Goal: Task Accomplishment & Management: Use online tool/utility

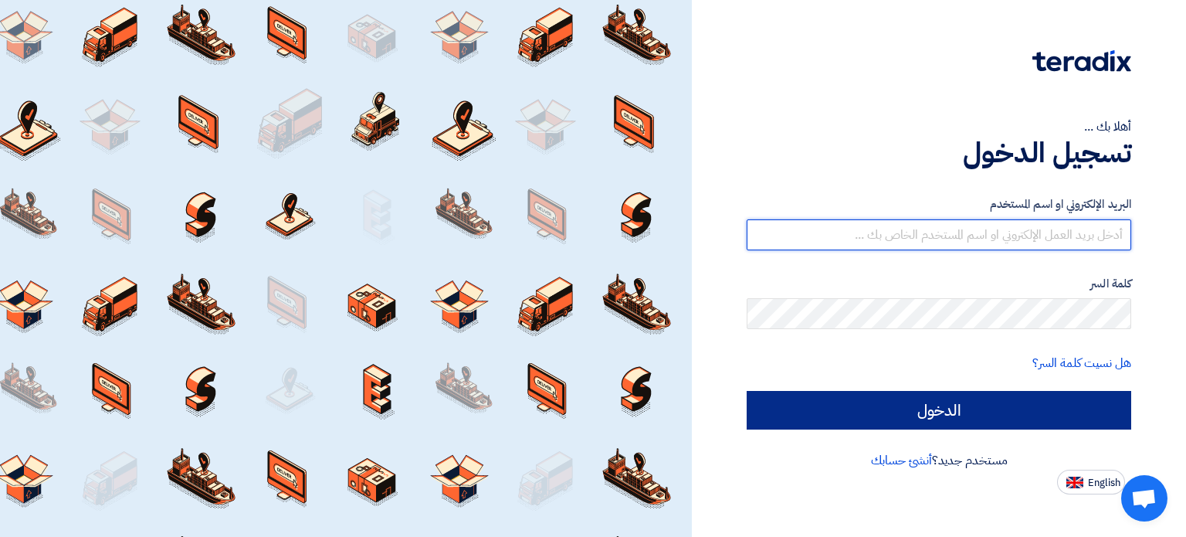
type input "[EMAIL_ADDRESS][DOMAIN_NAME]"
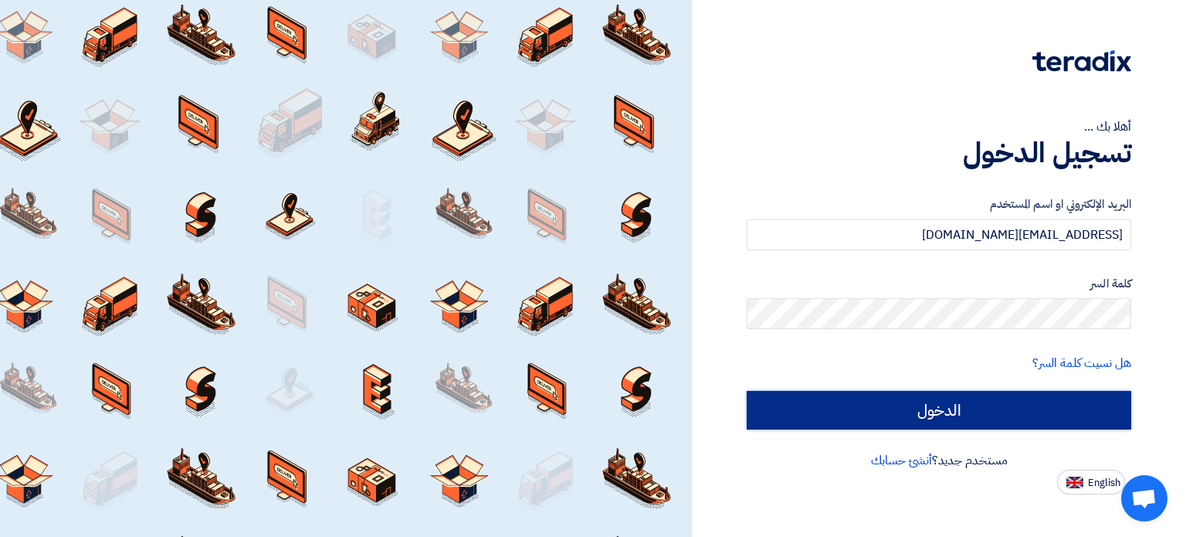
click at [928, 406] on input "الدخول" at bounding box center [939, 410] width 385 height 39
type input "Sign in"
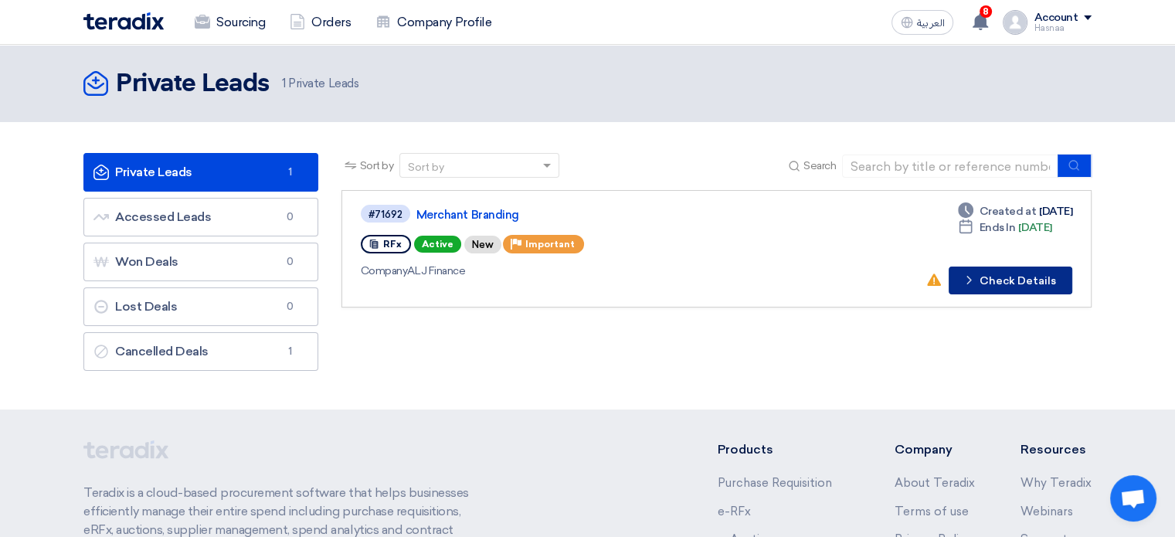
click at [1001, 282] on button "Check details Check Details" at bounding box center [1010, 280] width 124 height 28
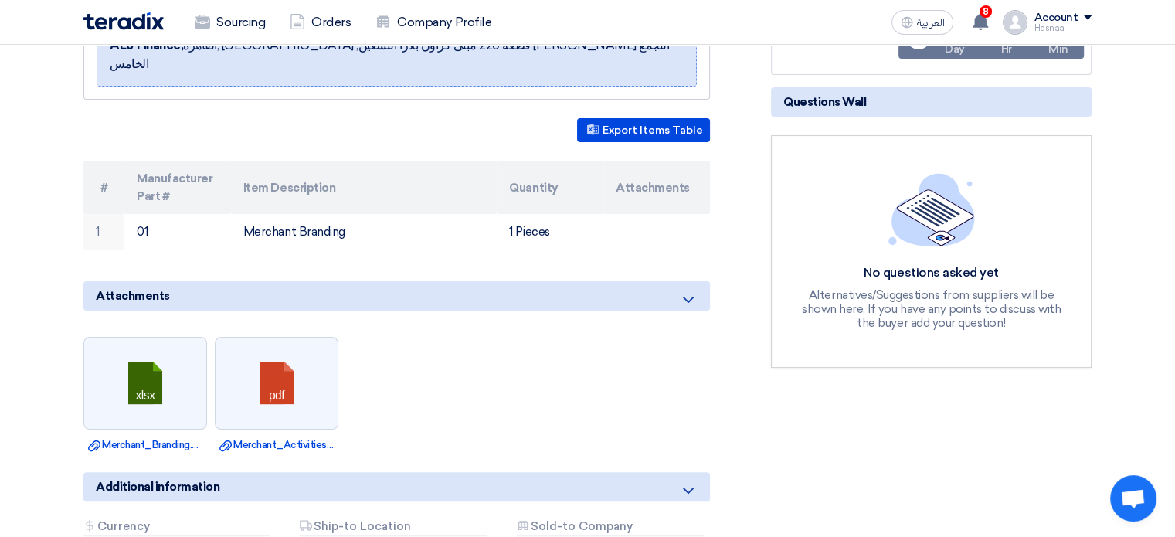
scroll to position [309, 0]
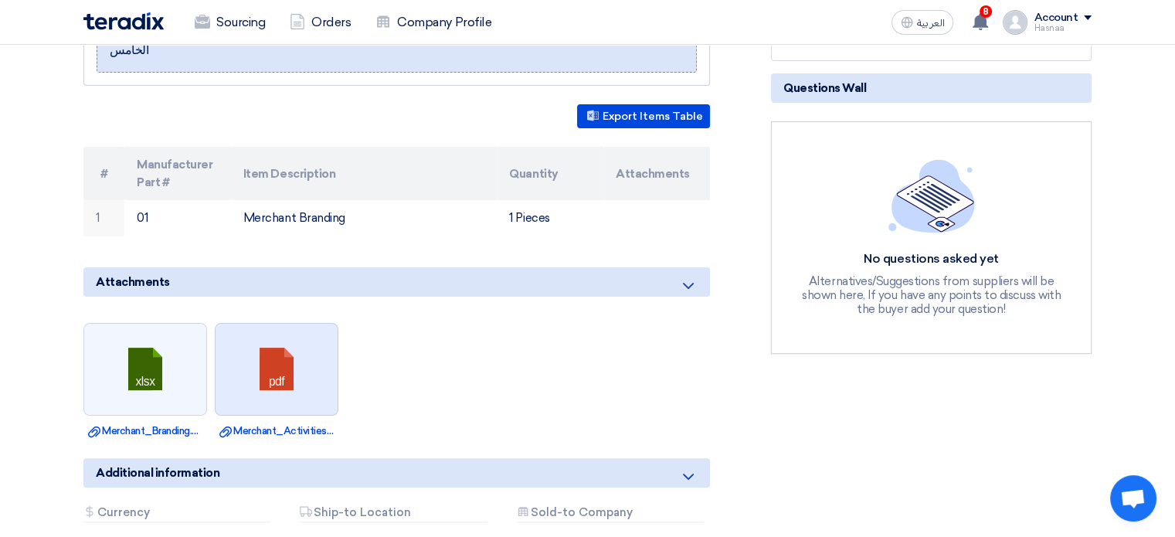
click at [281, 361] on link at bounding box center [277, 370] width 124 height 93
